Goal: Browse casually: Explore the website without a specific task or goal

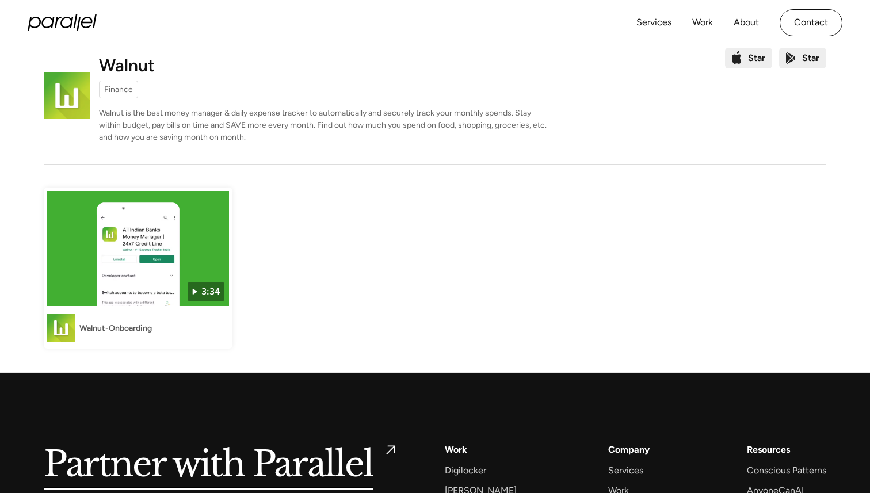
scroll to position [26, 0]
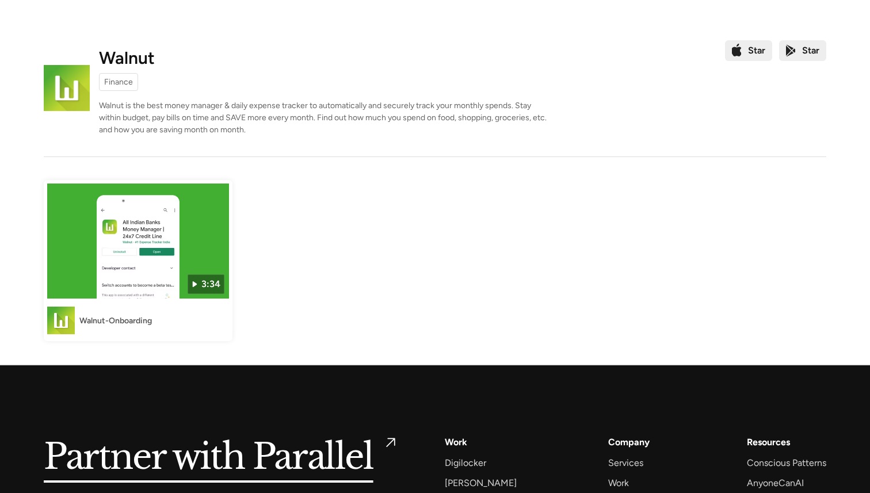
click at [179, 239] on img at bounding box center [138, 241] width 182 height 115
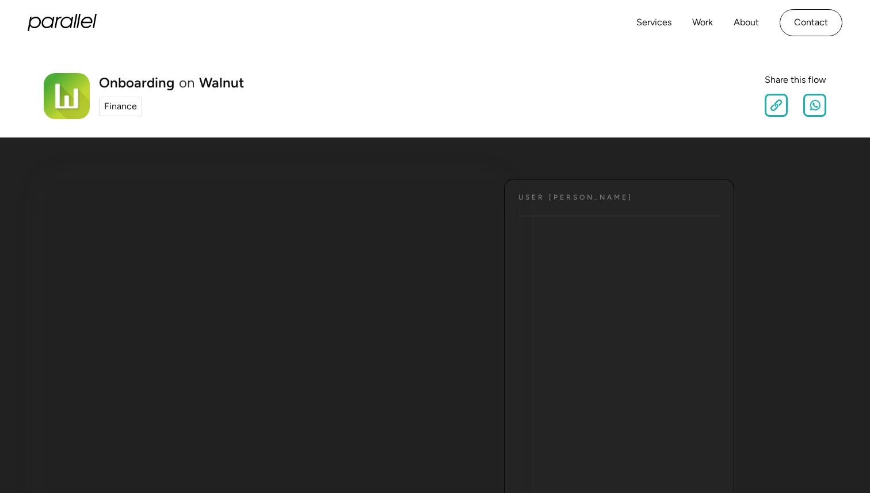
click at [52, 24] on icon "home" at bounding box center [47, 23] width 13 height 12
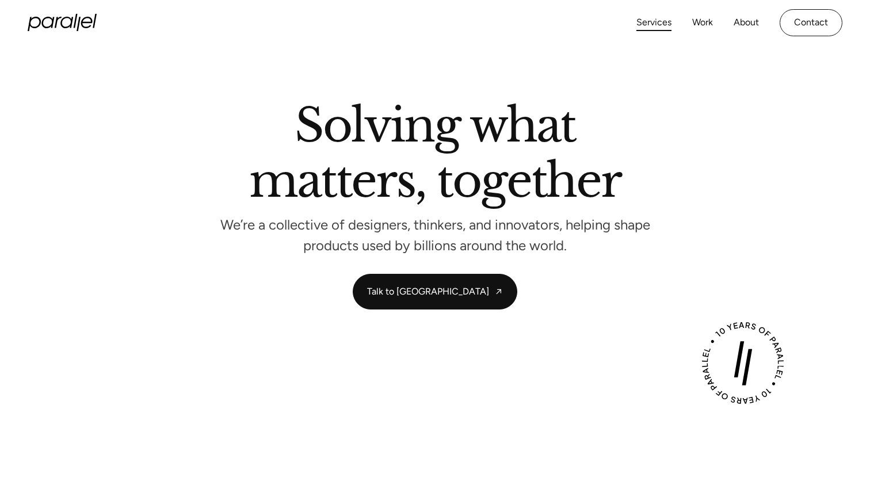
click at [660, 28] on link "Services" at bounding box center [653, 22] width 35 height 17
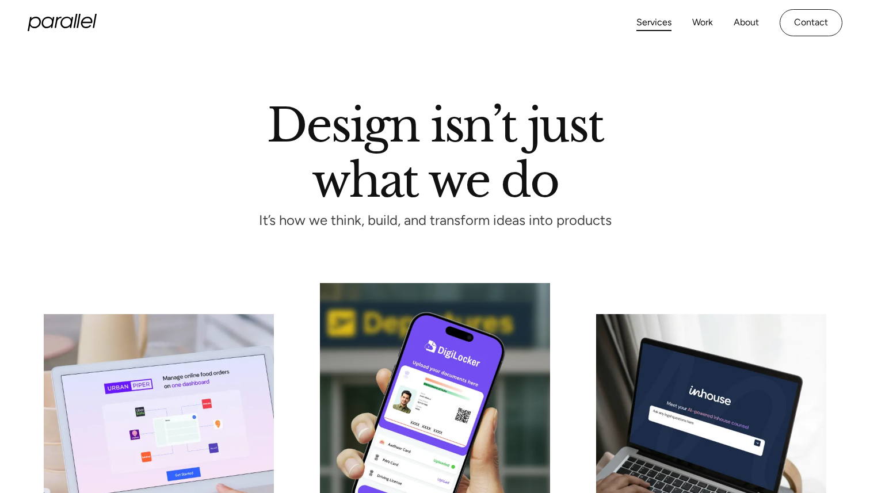
click at [78, 18] on icon "home" at bounding box center [62, 22] width 69 height 17
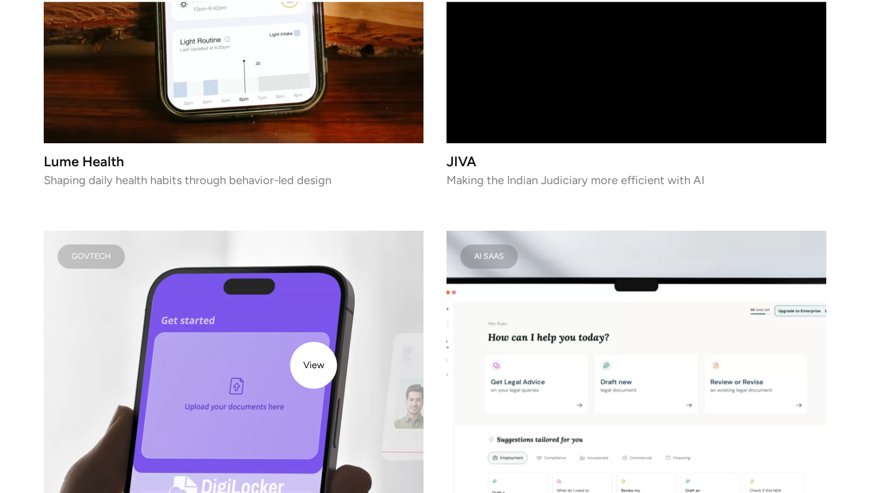
scroll to position [2005, 0]
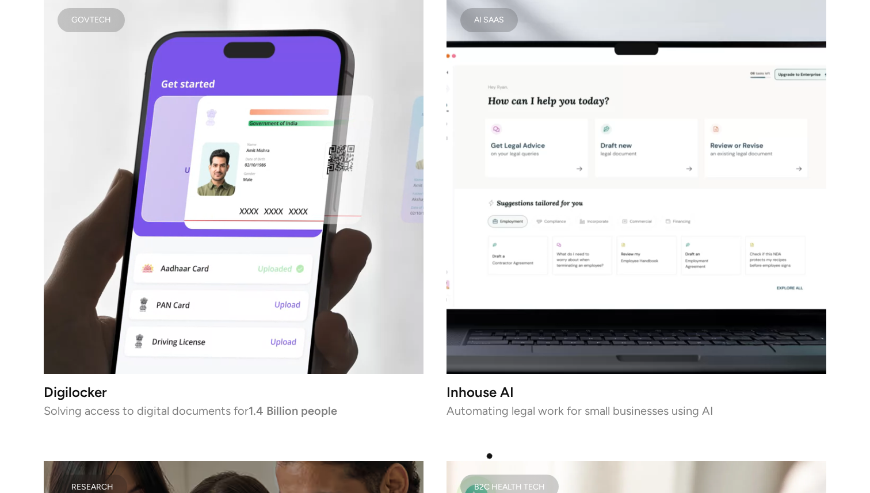
click at [490, 456] on div "AI SAAS Inhouse AI Automating legal work for small businesses using AI B2B SaaS…" at bounding box center [435, 212] width 783 height 1370
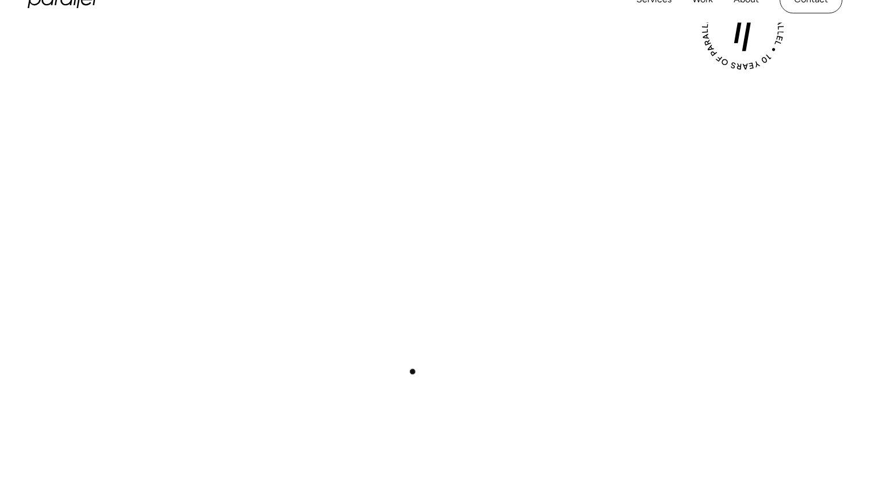
scroll to position [0, 0]
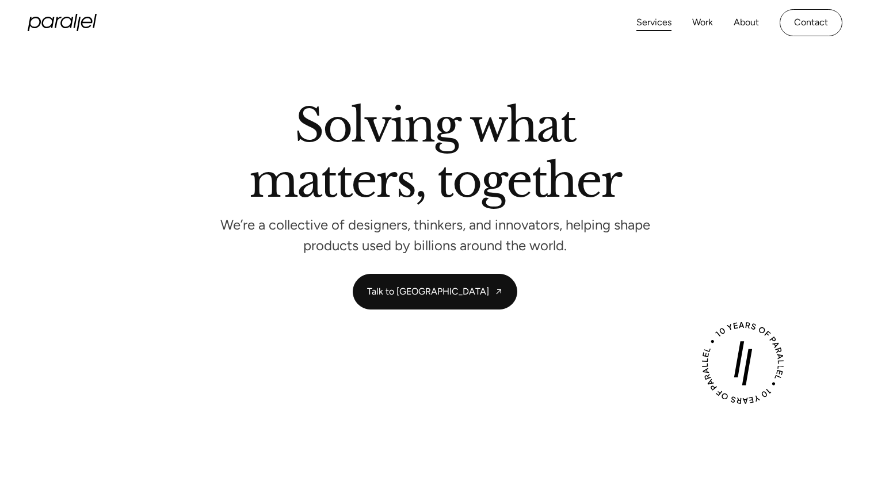
click at [651, 21] on link "Services" at bounding box center [653, 22] width 35 height 17
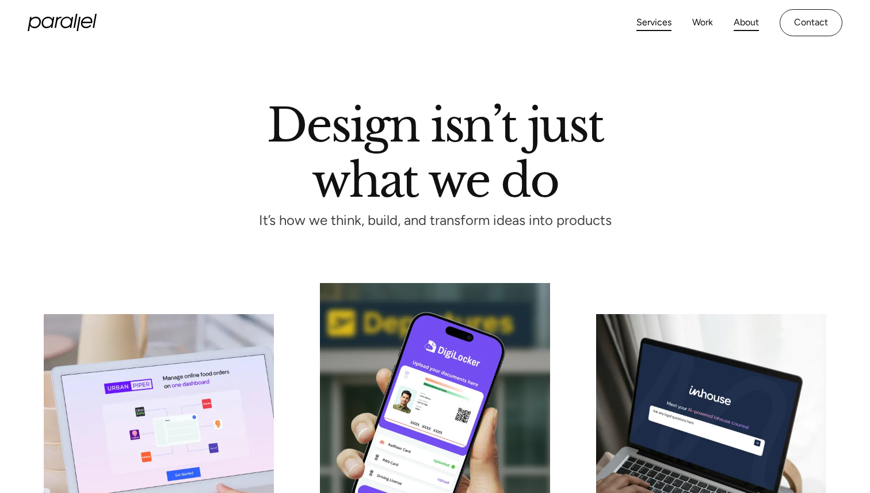
click at [743, 25] on link "About" at bounding box center [746, 22] width 25 height 17
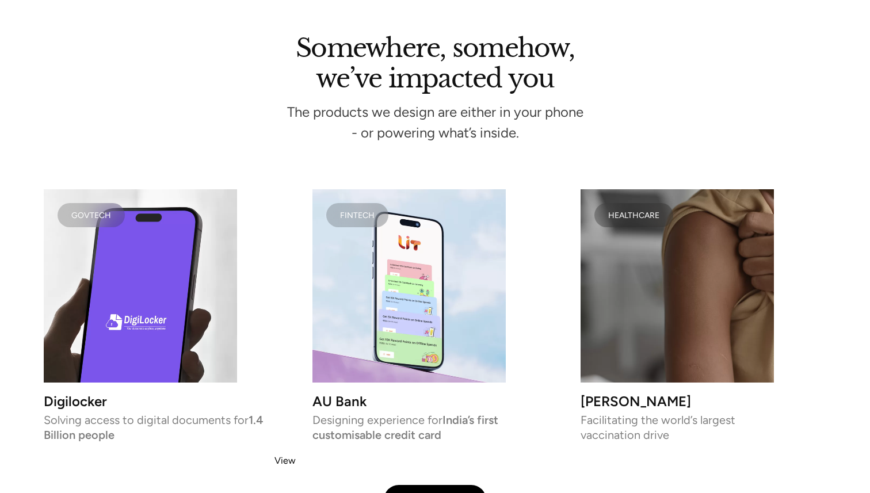
scroll to position [2402, 0]
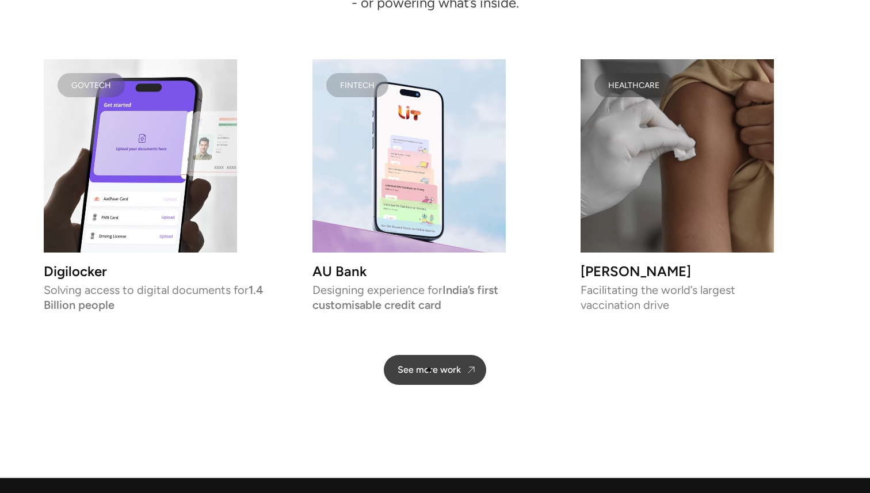
click at [428, 367] on div "See more work" at bounding box center [429, 369] width 63 height 11
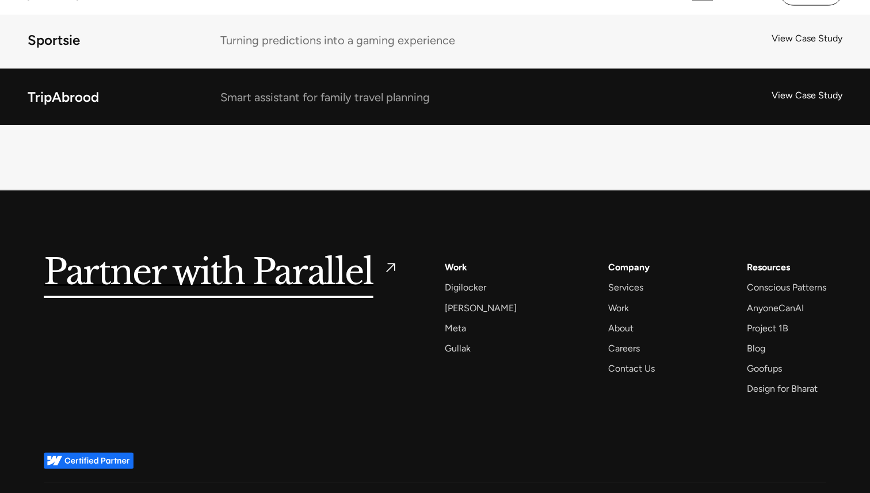
scroll to position [8965, 0]
